Goal: Task Accomplishment & Management: Manage account settings

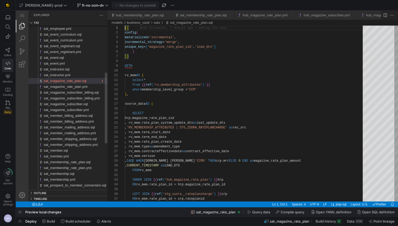
scroll to position [0, 355]
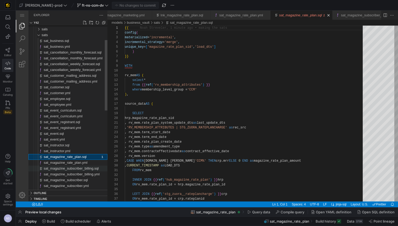
click at [91, 168] on span "sat_magazine_subscriber_billing.sql" at bounding box center [71, 168] width 55 height 4
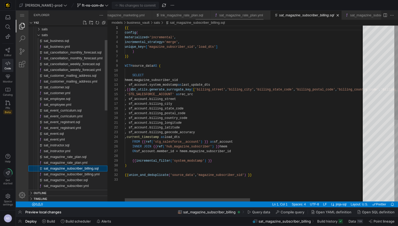
scroll to position [47, 0]
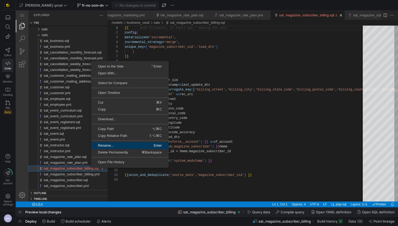
click at [113, 147] on link "Rename... Enter" at bounding box center [130, 145] width 78 height 7
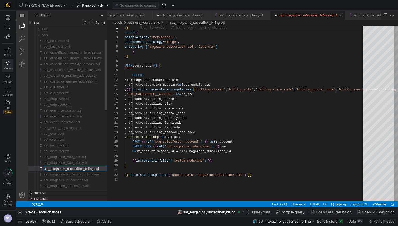
click at [96, 169] on input "sat_magazine_subscriber_billing.sql" at bounding box center [75, 168] width 63 height 5
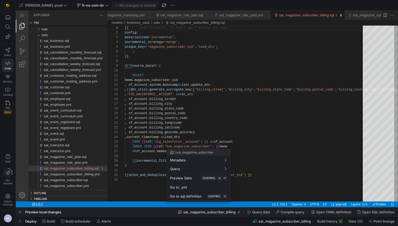
click at [7, 49] on div at bounding box center [199, 113] width 398 height 226
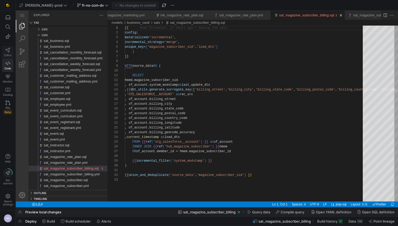
click at [7, 51] on icon at bounding box center [8, 50] width 5 height 5
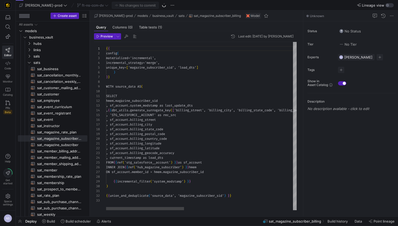
scroll to position [47, 0]
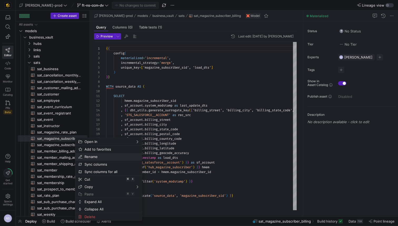
click at [100, 157] on span "Rename" at bounding box center [103, 156] width 43 height 7
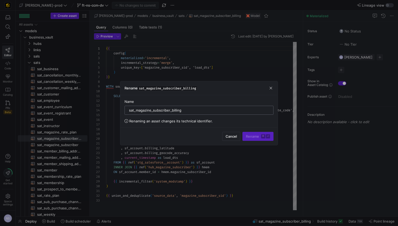
click at [204, 111] on input "sat_magazine_subscriber_billing" at bounding box center [199, 110] width 140 height 4
type input "sat_magazine_subscriber_billing_address"
click at [262, 136] on kbd "⌘" at bounding box center [263, 136] width 4 height 4
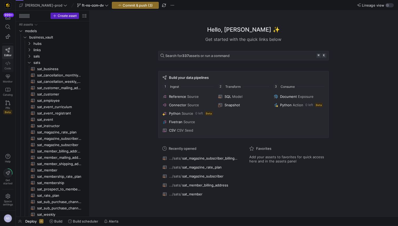
click at [9, 64] on icon at bounding box center [8, 63] width 5 height 5
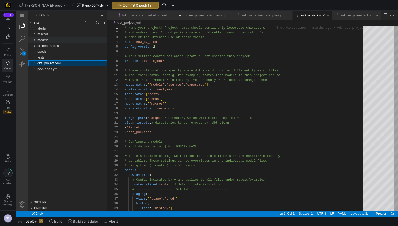
click at [47, 40] on span "models" at bounding box center [42, 40] width 11 height 4
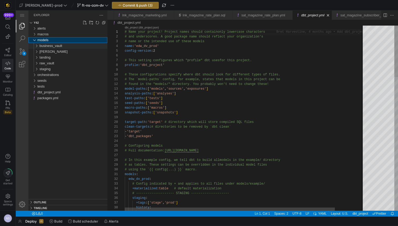
click at [54, 45] on span "business_vault" at bounding box center [51, 46] width 23 height 4
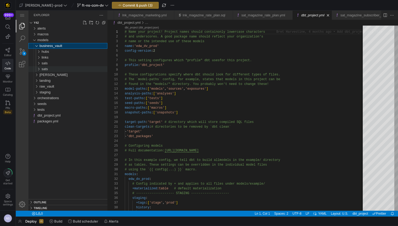
click at [50, 67] on div "sats" at bounding box center [75, 69] width 66 height 6
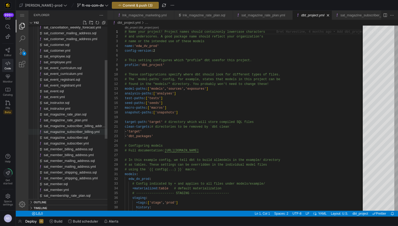
click at [86, 131] on span "sat_magazine_subscriber_billing.yml" at bounding box center [72, 132] width 56 height 4
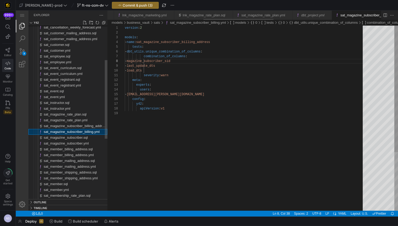
scroll to position [0, 376]
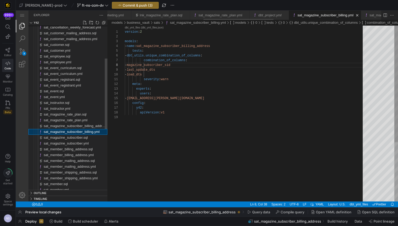
scroll to position [47, 70]
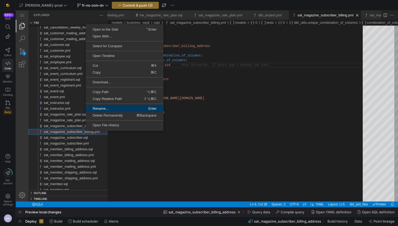
click at [108, 110] on span "Rename..." at bounding box center [105, 108] width 38 height 3
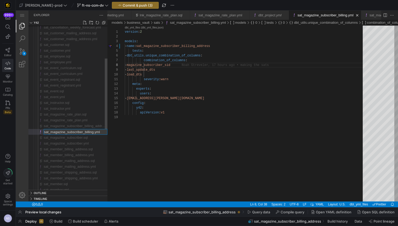
click at [96, 130] on input "sat_magazine_subscriber_billing.yml" at bounding box center [75, 131] width 63 height 5
type input "sat_magazine_subscriber_billing_address.yml"
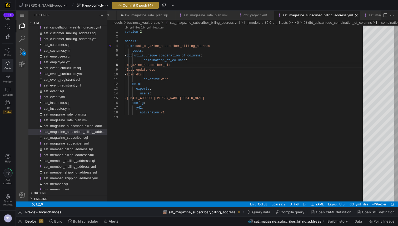
click at [125, 4] on span "Commit & push (4)" at bounding box center [138, 5] width 30 height 4
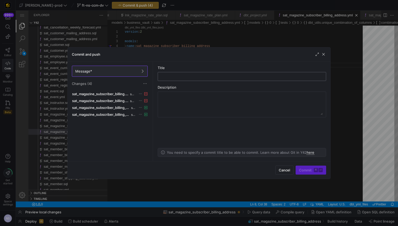
click at [201, 74] on input "text" at bounding box center [242, 76] width 160 height 4
type input "adjusting the naming"
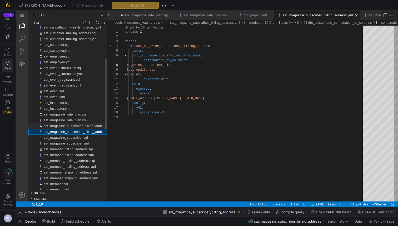
click at [83, 125] on span "sat_magazine_subscriber_billing_address.sql" at bounding box center [78, 126] width 69 height 4
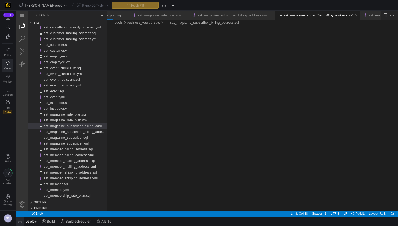
click at [19, 220] on span "button" at bounding box center [20, 221] width 8 height 9
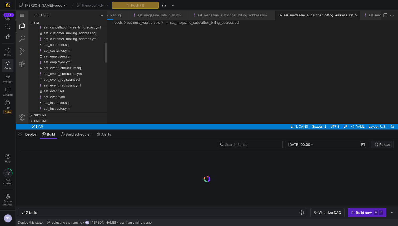
scroll to position [0, 16]
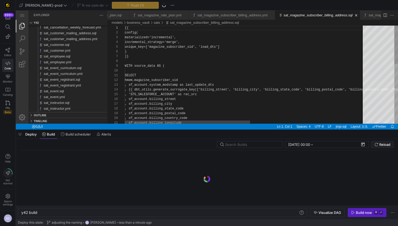
type textarea "y42 build -s sat_magazine_subscriber_billing_address"
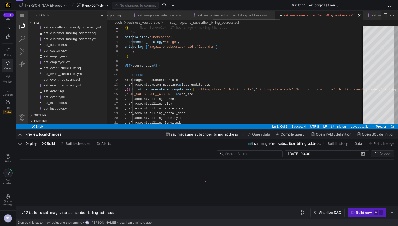
scroll to position [0, 439]
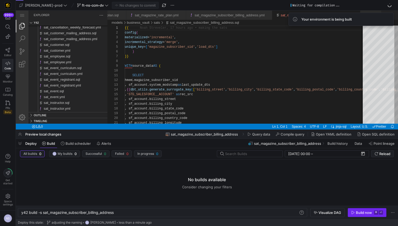
click at [361, 211] on div "Build now" at bounding box center [364, 212] width 16 height 4
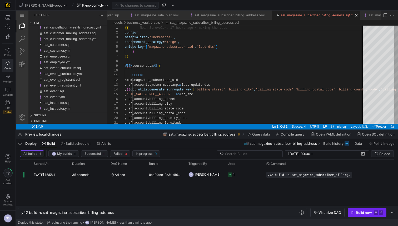
click at [376, 212] on kbd "⌘" at bounding box center [376, 212] width 4 height 4
